Goal: Task Accomplishment & Management: Use online tool/utility

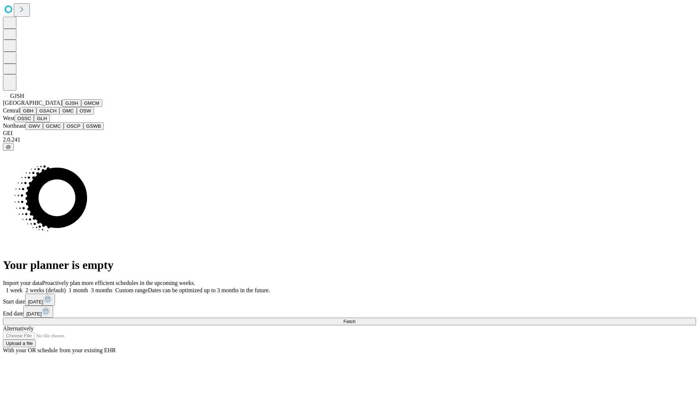
click at [62, 107] on button "GJSH" at bounding box center [71, 103] width 19 height 8
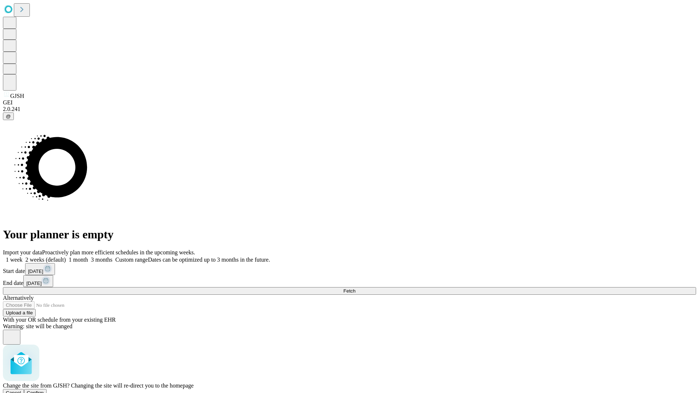
click at [44, 390] on span "Confirm" at bounding box center [35, 392] width 17 height 5
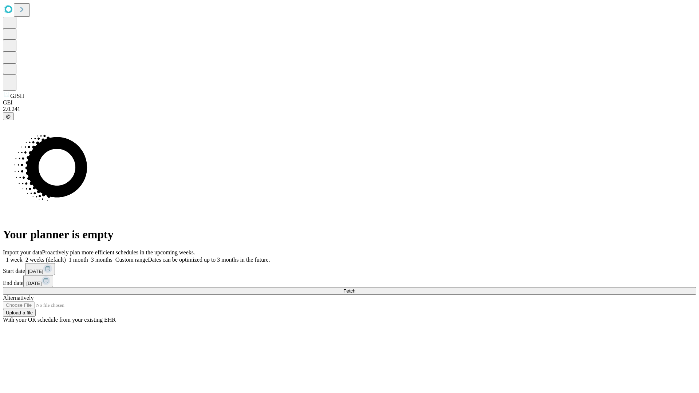
click at [66, 257] on label "2 weeks (default)" at bounding box center [44, 260] width 43 height 6
click at [355, 288] on span "Fetch" at bounding box center [349, 290] width 12 height 5
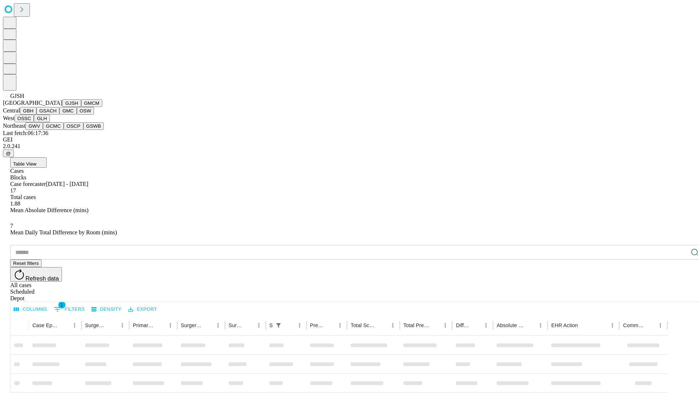
click at [81, 107] on button "GMCM" at bounding box center [91, 103] width 21 height 8
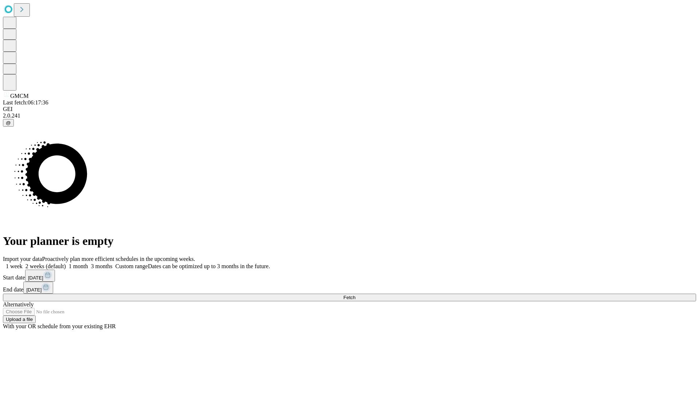
click at [66, 263] on label "2 weeks (default)" at bounding box center [44, 266] width 43 height 6
click at [355, 295] on span "Fetch" at bounding box center [349, 297] width 12 height 5
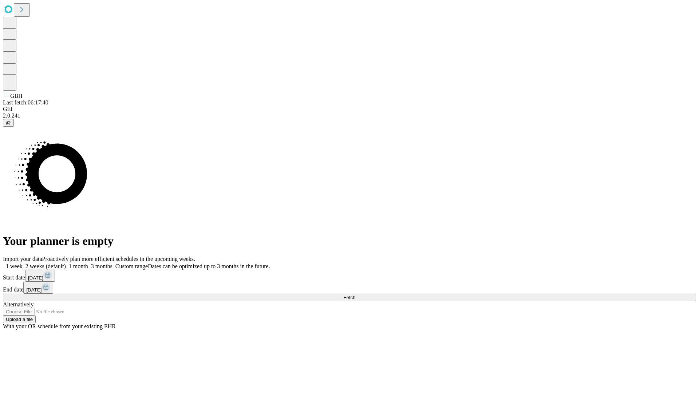
click at [66, 263] on label "2 weeks (default)" at bounding box center [44, 266] width 43 height 6
click at [355, 295] on span "Fetch" at bounding box center [349, 297] width 12 height 5
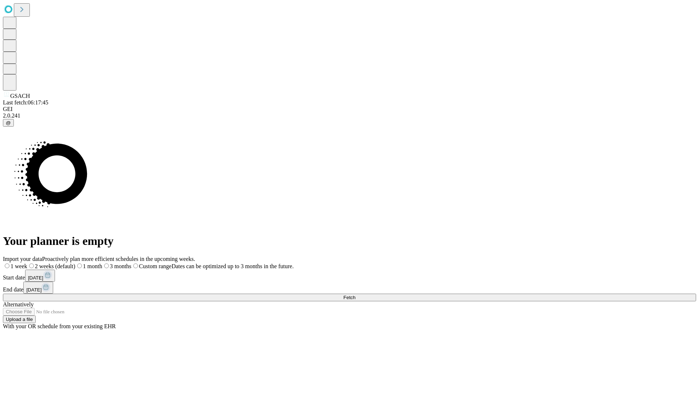
click at [75, 263] on label "2 weeks (default)" at bounding box center [51, 266] width 48 height 6
click at [355, 295] on span "Fetch" at bounding box center [349, 297] width 12 height 5
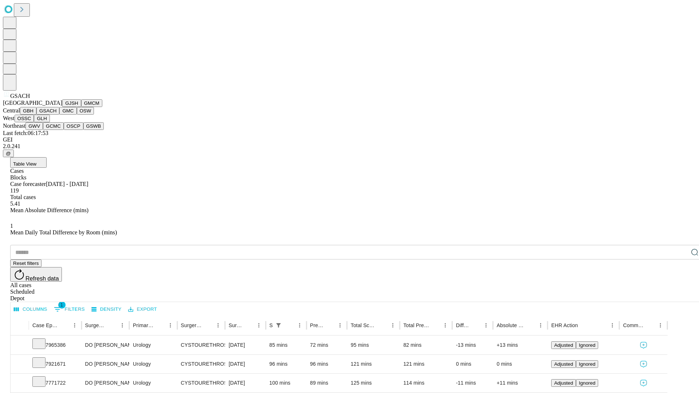
click at [59, 115] on button "GMC" at bounding box center [67, 111] width 17 height 8
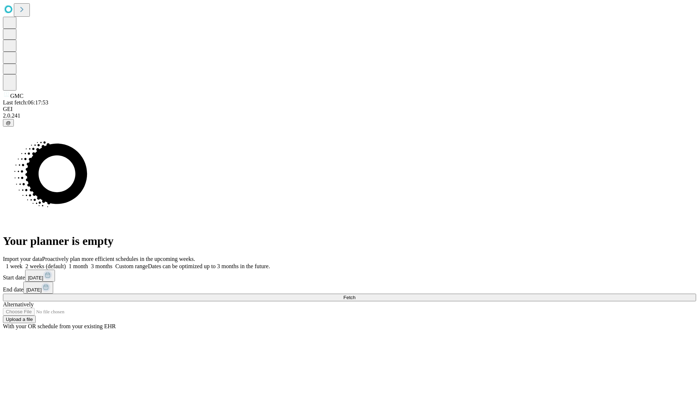
click at [66, 263] on label "2 weeks (default)" at bounding box center [44, 266] width 43 height 6
click at [355, 295] on span "Fetch" at bounding box center [349, 297] width 12 height 5
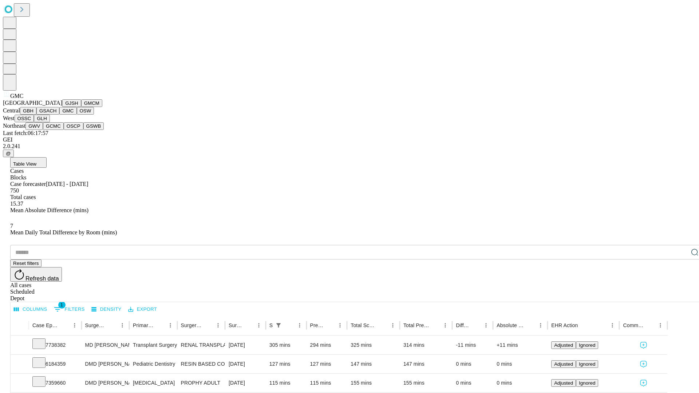
click at [77, 115] on button "OSW" at bounding box center [85, 111] width 17 height 8
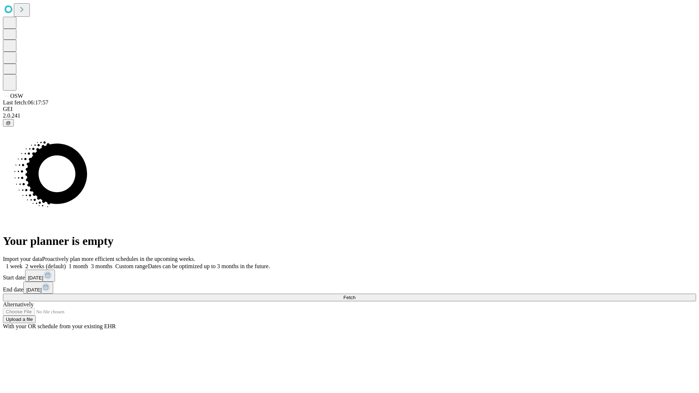
click at [66, 263] on label "2 weeks (default)" at bounding box center [44, 266] width 43 height 6
click at [355, 295] on span "Fetch" at bounding box center [349, 297] width 12 height 5
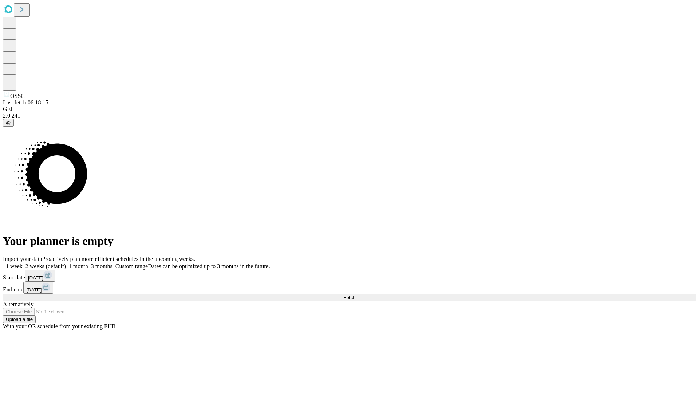
click at [66, 263] on label "2 weeks (default)" at bounding box center [44, 266] width 43 height 6
click at [355, 295] on span "Fetch" at bounding box center [349, 297] width 12 height 5
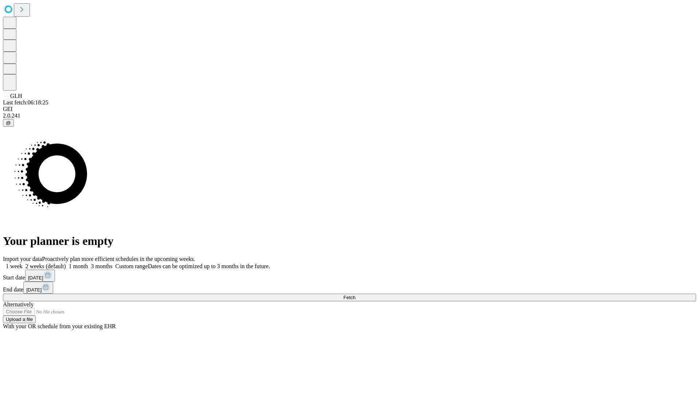
click at [66, 263] on label "2 weeks (default)" at bounding box center [44, 266] width 43 height 6
click at [355, 295] on span "Fetch" at bounding box center [349, 297] width 12 height 5
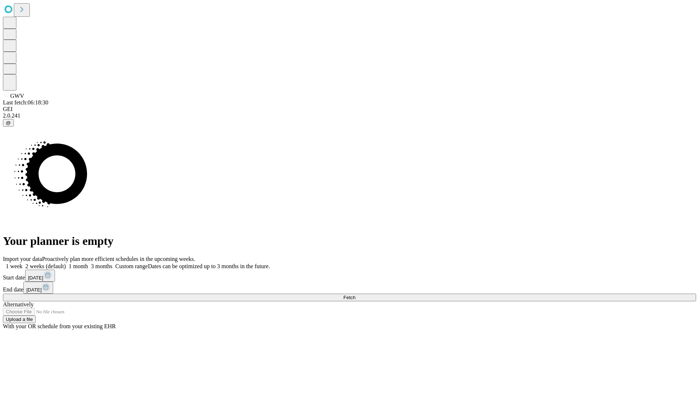
click at [66, 263] on label "2 weeks (default)" at bounding box center [44, 266] width 43 height 6
click at [355, 295] on span "Fetch" at bounding box center [349, 297] width 12 height 5
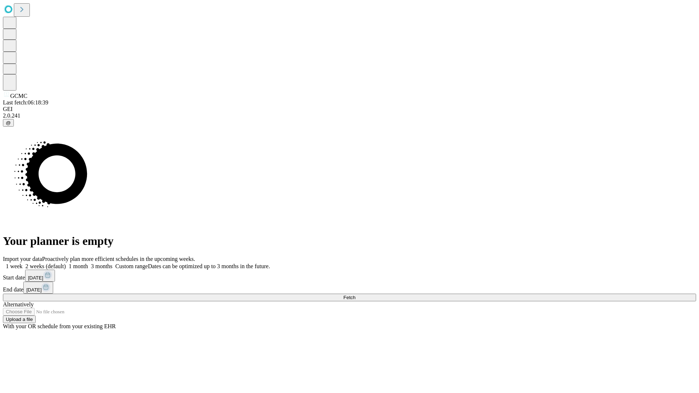
click at [66, 263] on label "2 weeks (default)" at bounding box center [44, 266] width 43 height 6
click at [355, 295] on span "Fetch" at bounding box center [349, 297] width 12 height 5
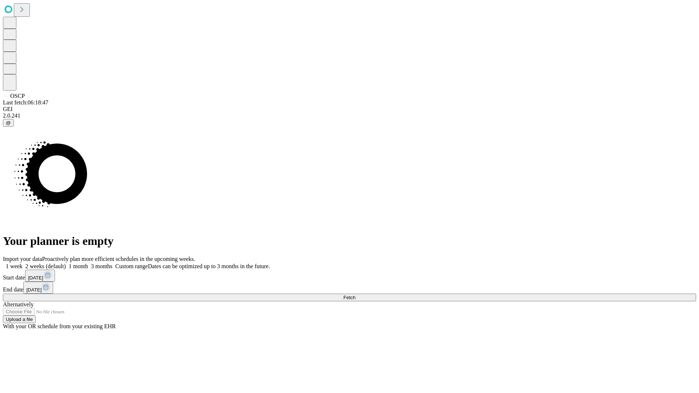
click at [66, 263] on label "2 weeks (default)" at bounding box center [44, 266] width 43 height 6
click at [355, 295] on span "Fetch" at bounding box center [349, 297] width 12 height 5
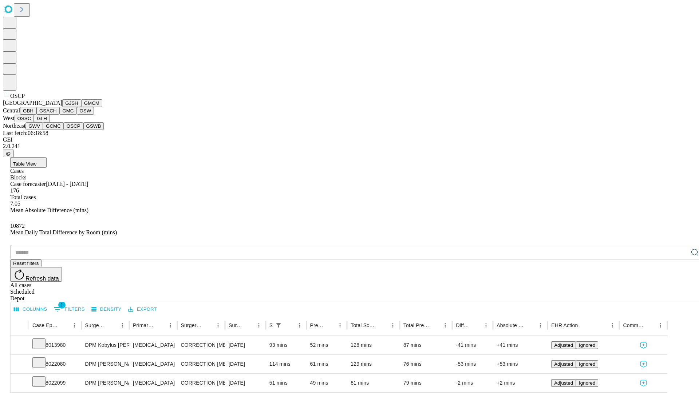
click at [83, 130] on button "GSWB" at bounding box center [93, 126] width 21 height 8
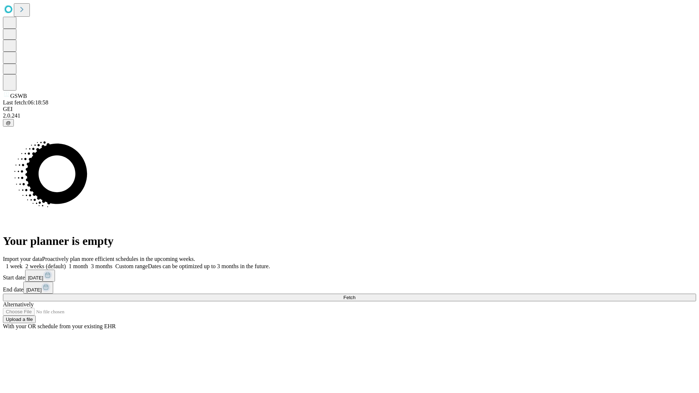
click at [66, 263] on label "2 weeks (default)" at bounding box center [44, 266] width 43 height 6
click at [355, 295] on span "Fetch" at bounding box center [349, 297] width 12 height 5
